Goal: Navigation & Orientation: Find specific page/section

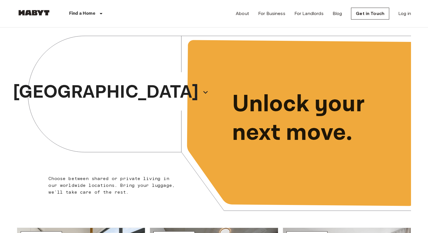
click at [143, 86] on div "[GEOGRAPHIC_DATA]" at bounding box center [115, 92] width 197 height 130
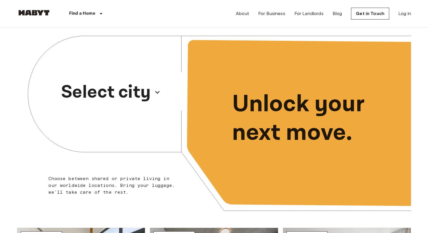
click at [126, 93] on p "Select city" at bounding box center [106, 92] width 90 height 27
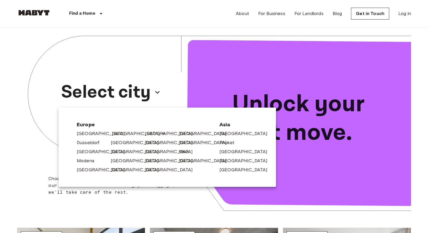
click at [122, 133] on link "[GEOGRAPHIC_DATA]" at bounding box center [139, 133] width 54 height 7
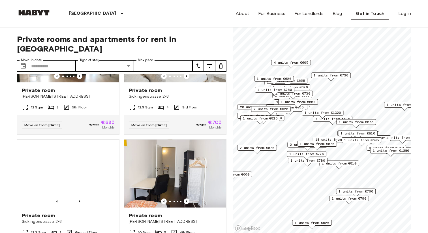
scroll to position [512, 0]
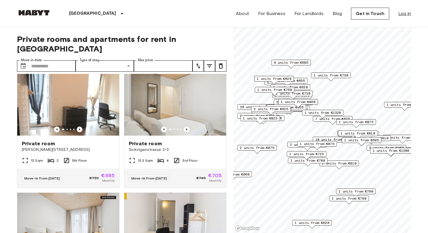
click at [403, 14] on link "Log in" at bounding box center [405, 13] width 13 height 7
